Goal: Check status: Check status

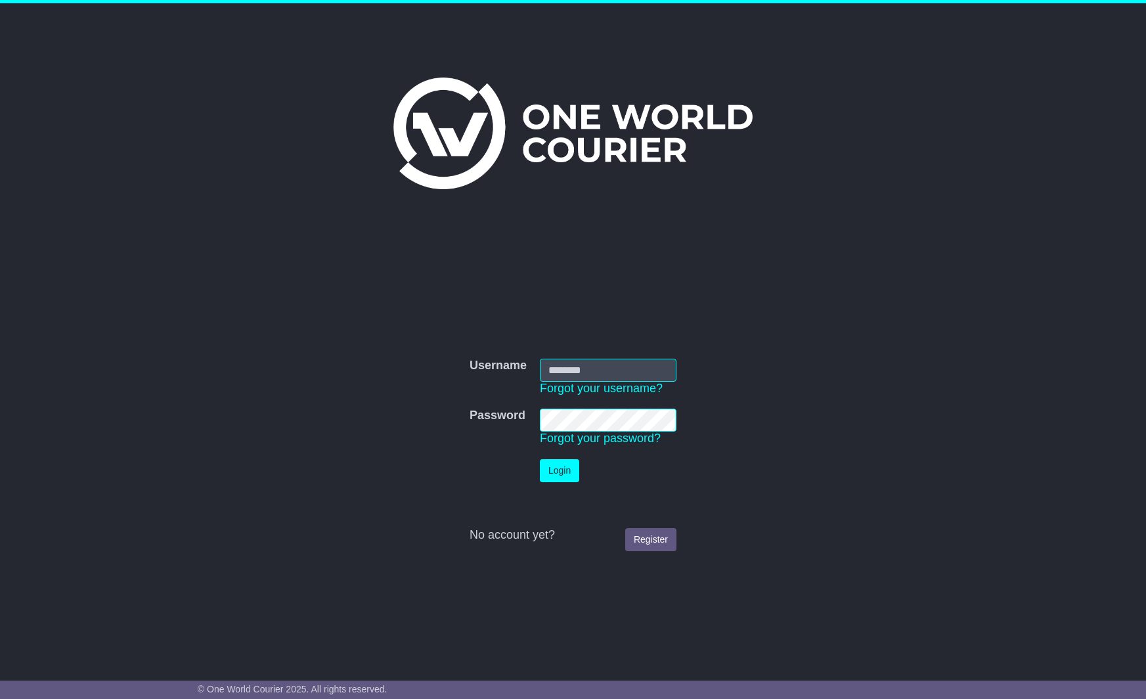
click at [652, 370] on input "Username" at bounding box center [608, 369] width 137 height 23
click at [623, 371] on input "Username" at bounding box center [608, 369] width 137 height 23
type input "**********"
click at [571, 465] on button "Login" at bounding box center [559, 470] width 39 height 23
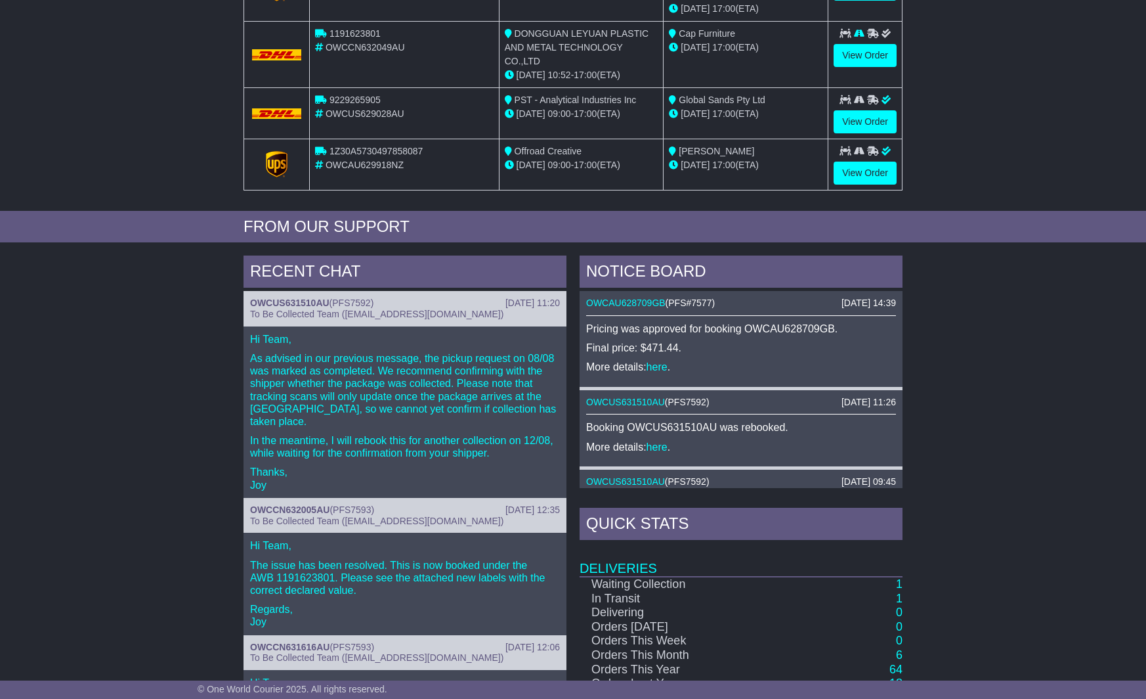
scroll to position [336, 0]
click at [278, 297] on link "OWCUS631510AU" at bounding box center [289, 302] width 79 height 11
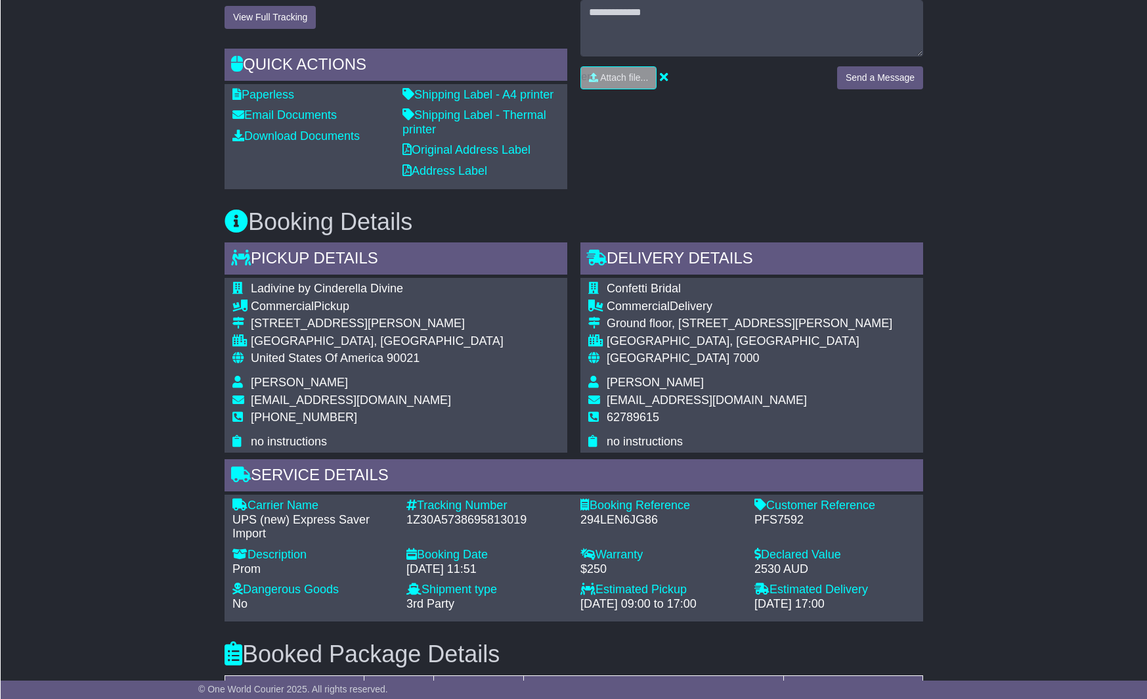
scroll to position [853, 0]
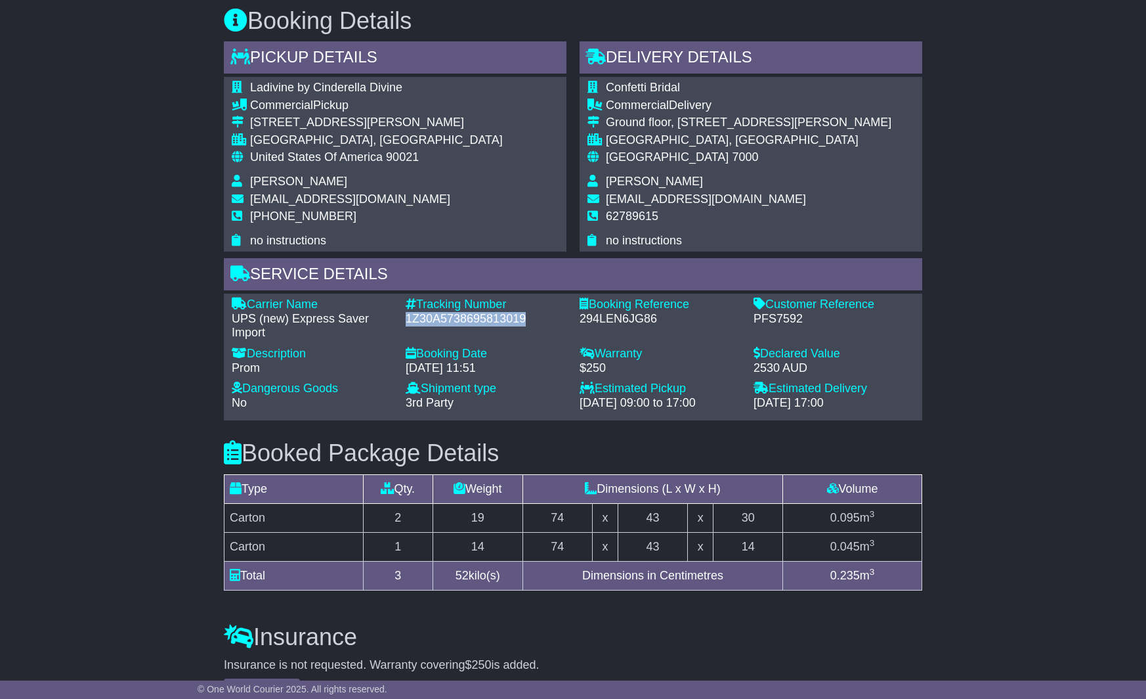
drag, startPoint x: 527, startPoint y: 306, endPoint x: 412, endPoint y: 305, distance: 114.2
click at [409, 312] on div "1Z30A5738695813019" at bounding box center [486, 319] width 161 height 14
copy div "1Z30A5738695813019"
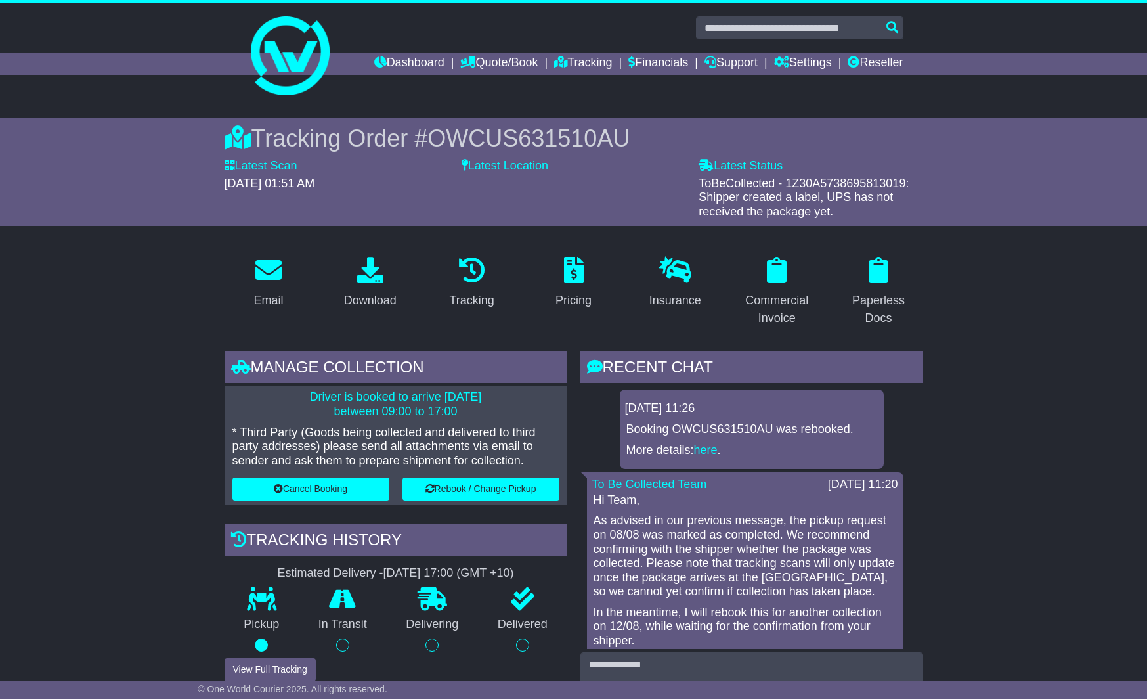
scroll to position [0, 0]
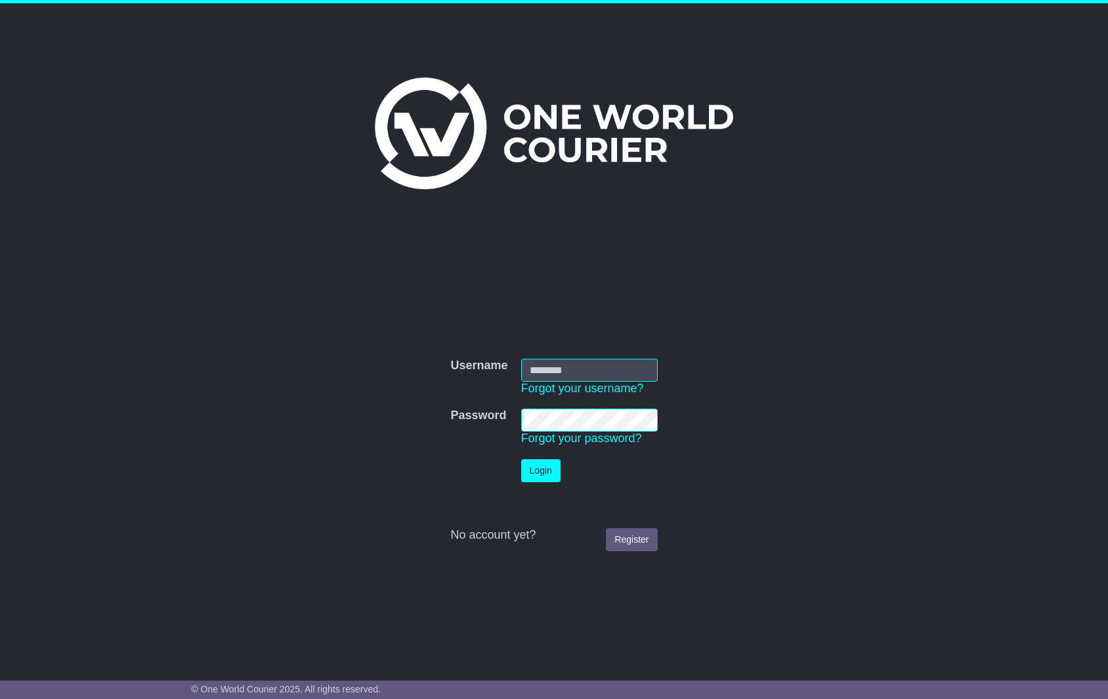
click at [572, 368] on input "Username" at bounding box center [589, 369] width 137 height 23
type input "**********"
click at [553, 471] on button "Login" at bounding box center [540, 470] width 39 height 23
